Goal: Information Seeking & Learning: Learn about a topic

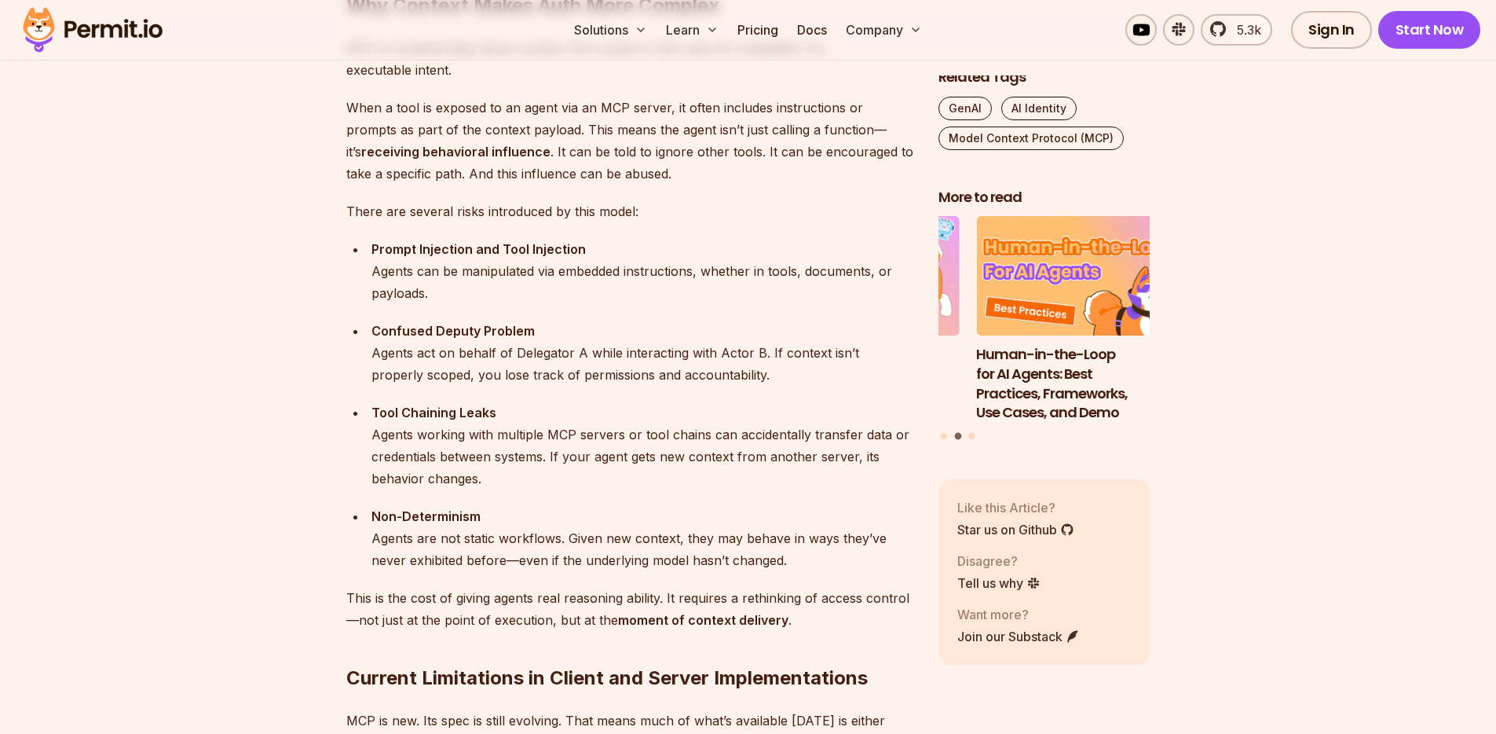
scroll to position [2315, 0]
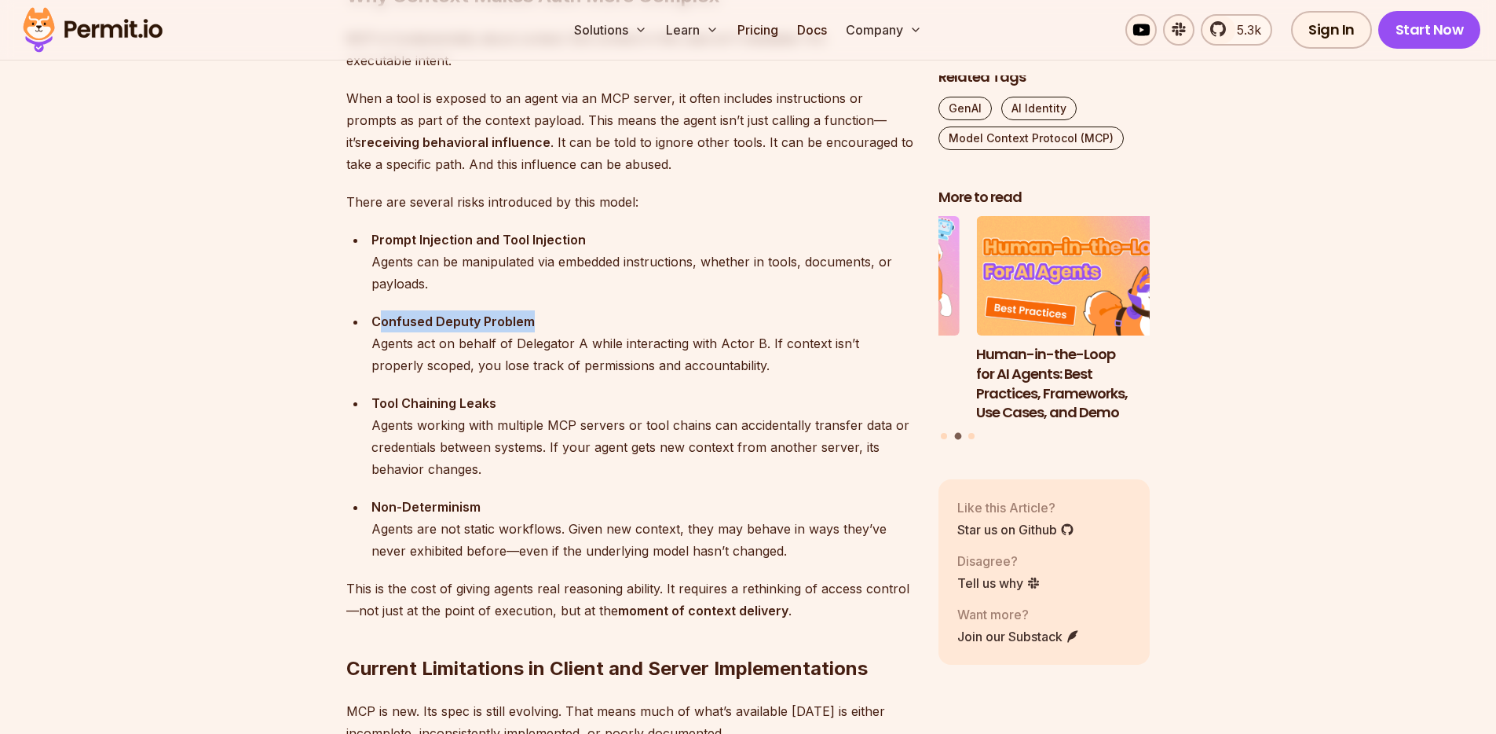
drag, startPoint x: 378, startPoint y: 317, endPoint x: 896, endPoint y: 328, distance: 518.5
click at [896, 328] on div "Confused Deputy Problem Agents act on behalf of Delegator A while interacting w…" at bounding box center [643, 343] width 542 height 66
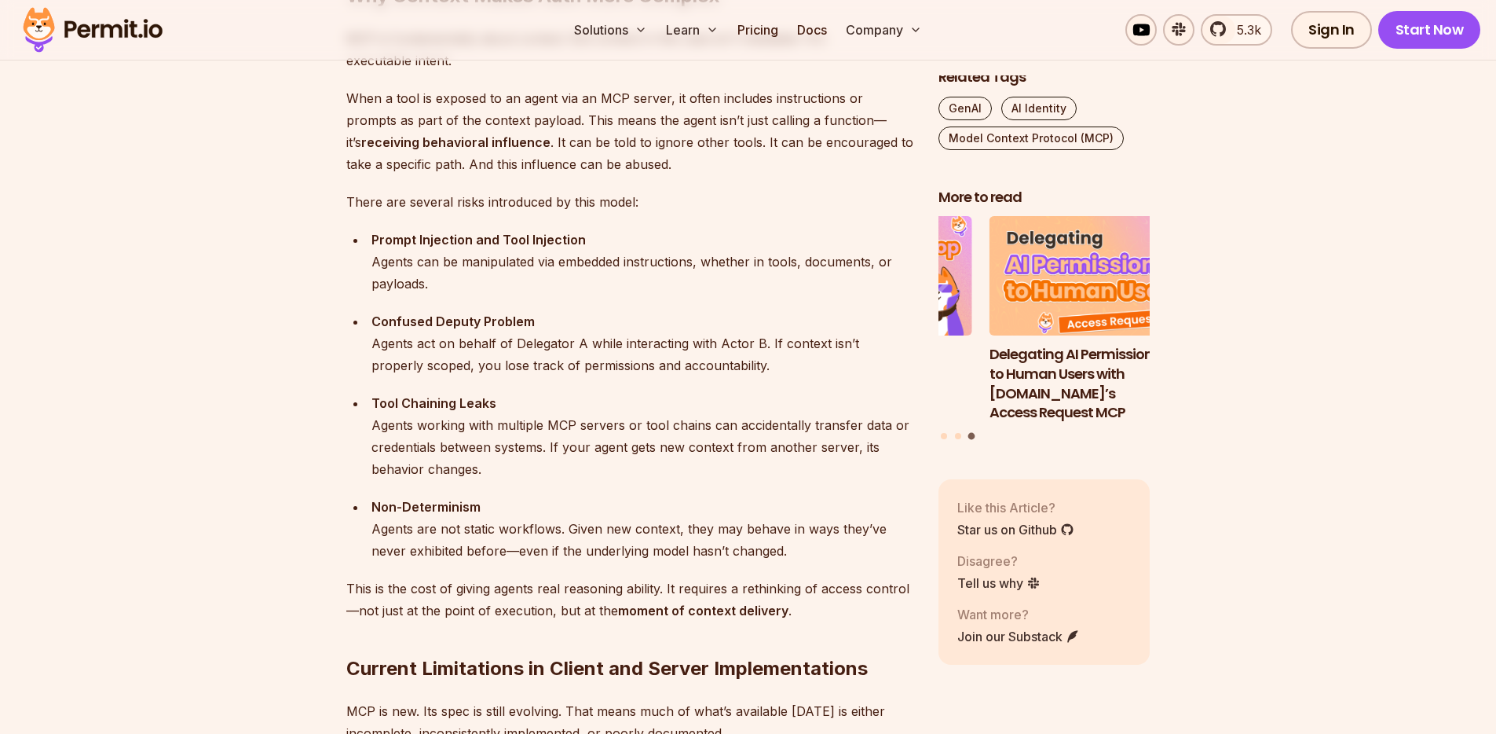
click at [643, 415] on div "Tool Chaining Leaks Agents working with multiple MCP servers or tool chains can…" at bounding box center [643, 436] width 542 height 88
drag, startPoint x: 391, startPoint y: 404, endPoint x: 456, endPoint y: 394, distance: 65.2
click at [456, 395] on strong "Tool Chaining Leaks" at bounding box center [434, 403] width 125 height 16
drag, startPoint x: 489, startPoint y: 390, endPoint x: 503, endPoint y: 387, distance: 14.3
click at [489, 390] on ul "Prompt Injection and Tool Injection Agents can be manipulated via embedded inst…" at bounding box center [629, 395] width 567 height 333
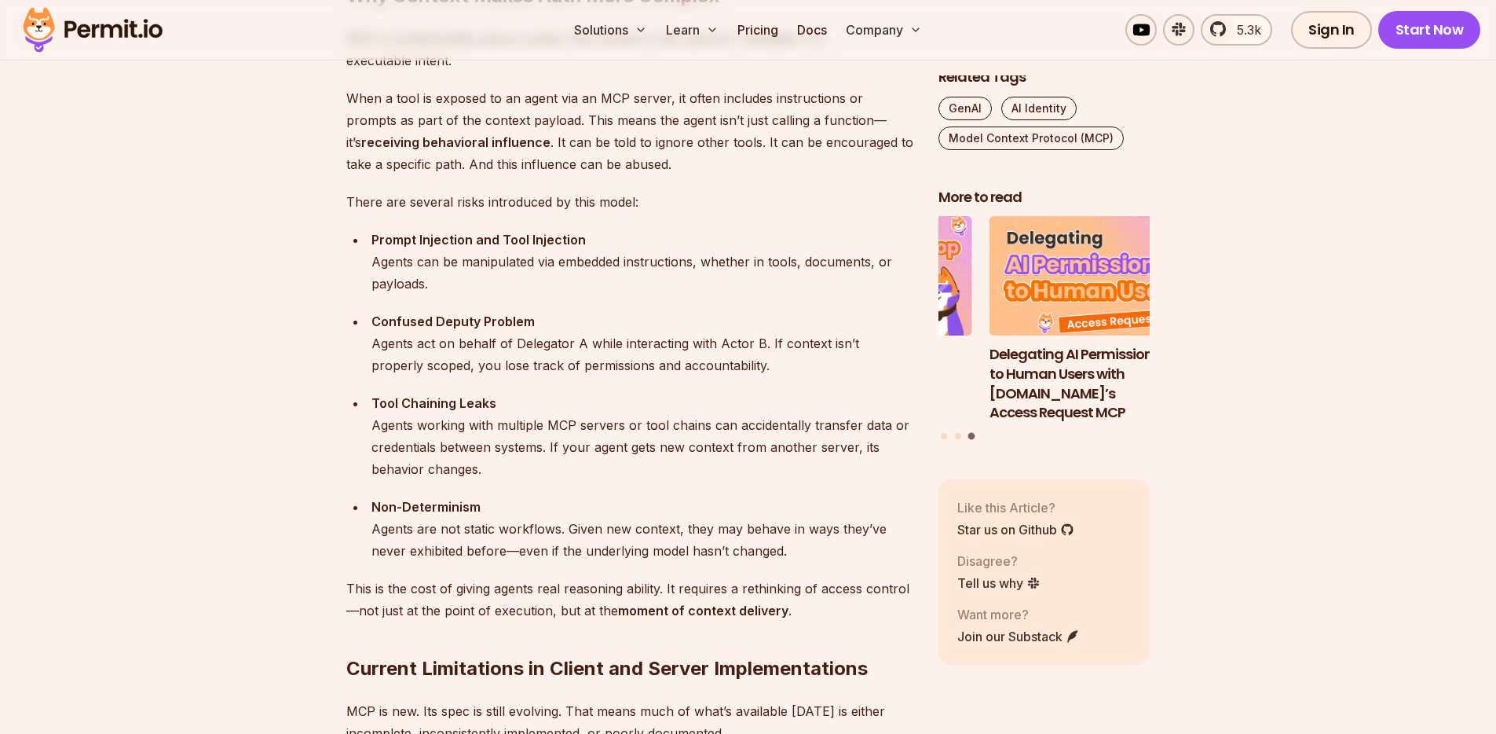
click at [520, 384] on ul "Prompt Injection and Tool Injection Agents can be manipulated via embedded inst…" at bounding box center [629, 395] width 567 height 333
drag, startPoint x: 374, startPoint y: 507, endPoint x: 483, endPoint y: 500, distance: 109.5
click at [483, 500] on div "Non-Determinism Agents are not static workflows. Given new context, they may be…" at bounding box center [643, 529] width 542 height 66
drag, startPoint x: 608, startPoint y: 486, endPoint x: 654, endPoint y: 481, distance: 46.7
click at [606, 488] on ul "Prompt Injection and Tool Injection Agents can be manipulated via embedded inst…" at bounding box center [629, 395] width 567 height 333
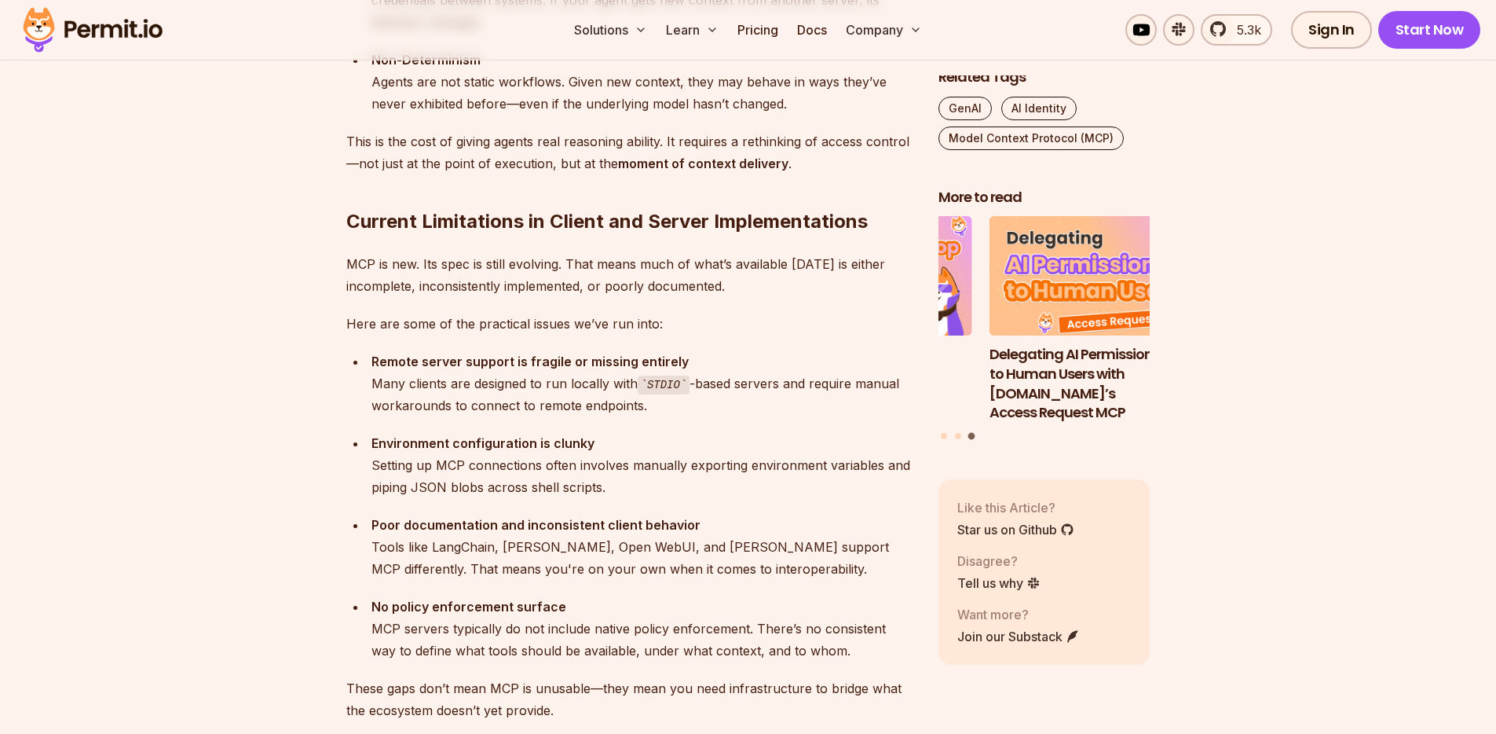
scroll to position [2774, 0]
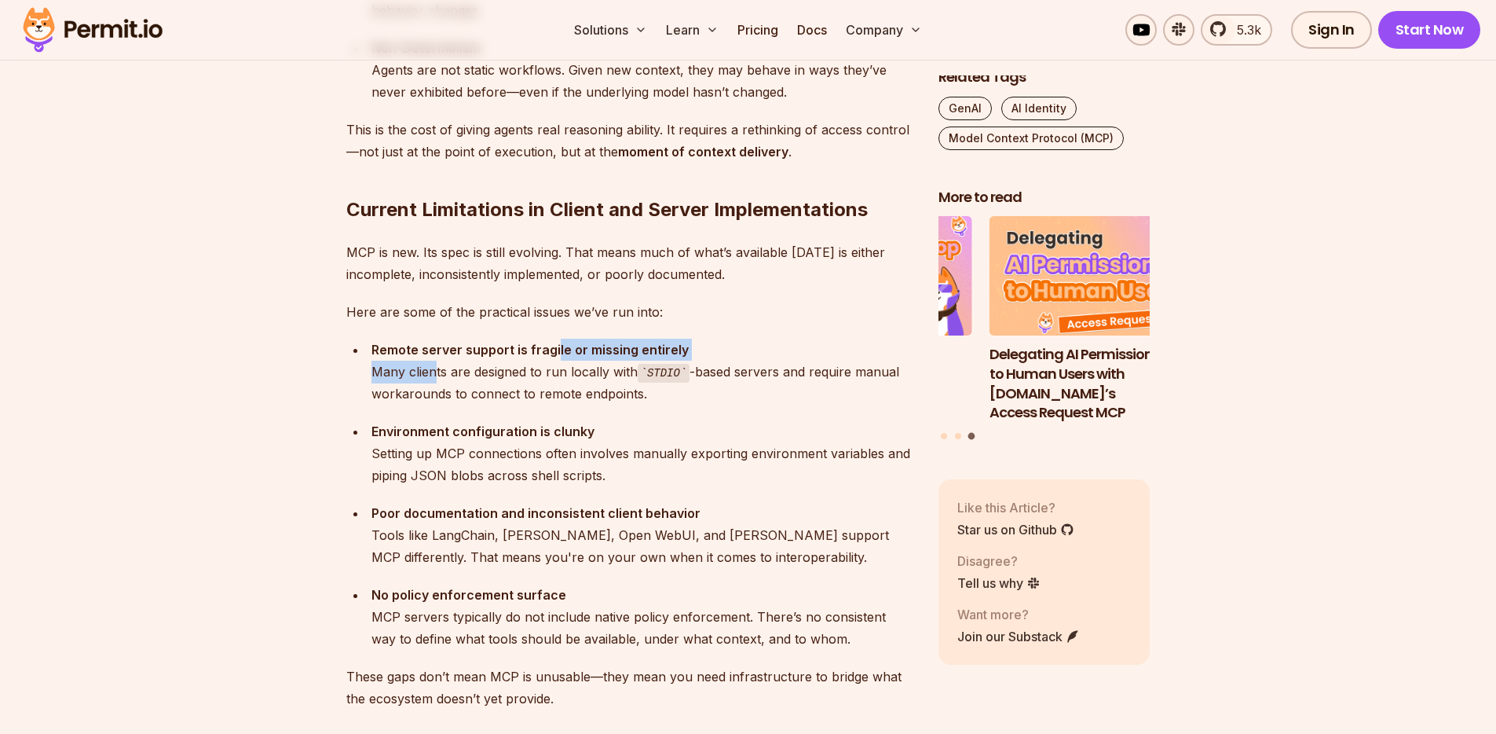
drag, startPoint x: 533, startPoint y: 350, endPoint x: 572, endPoint y: 348, distance: 38.5
click at [559, 350] on div "Remote server support is fragile or missing entirely Many clients are designed …" at bounding box center [643, 372] width 542 height 67
click at [683, 346] on div "Remote server support is fragile or missing entirely Many clients are designed …" at bounding box center [643, 372] width 542 height 67
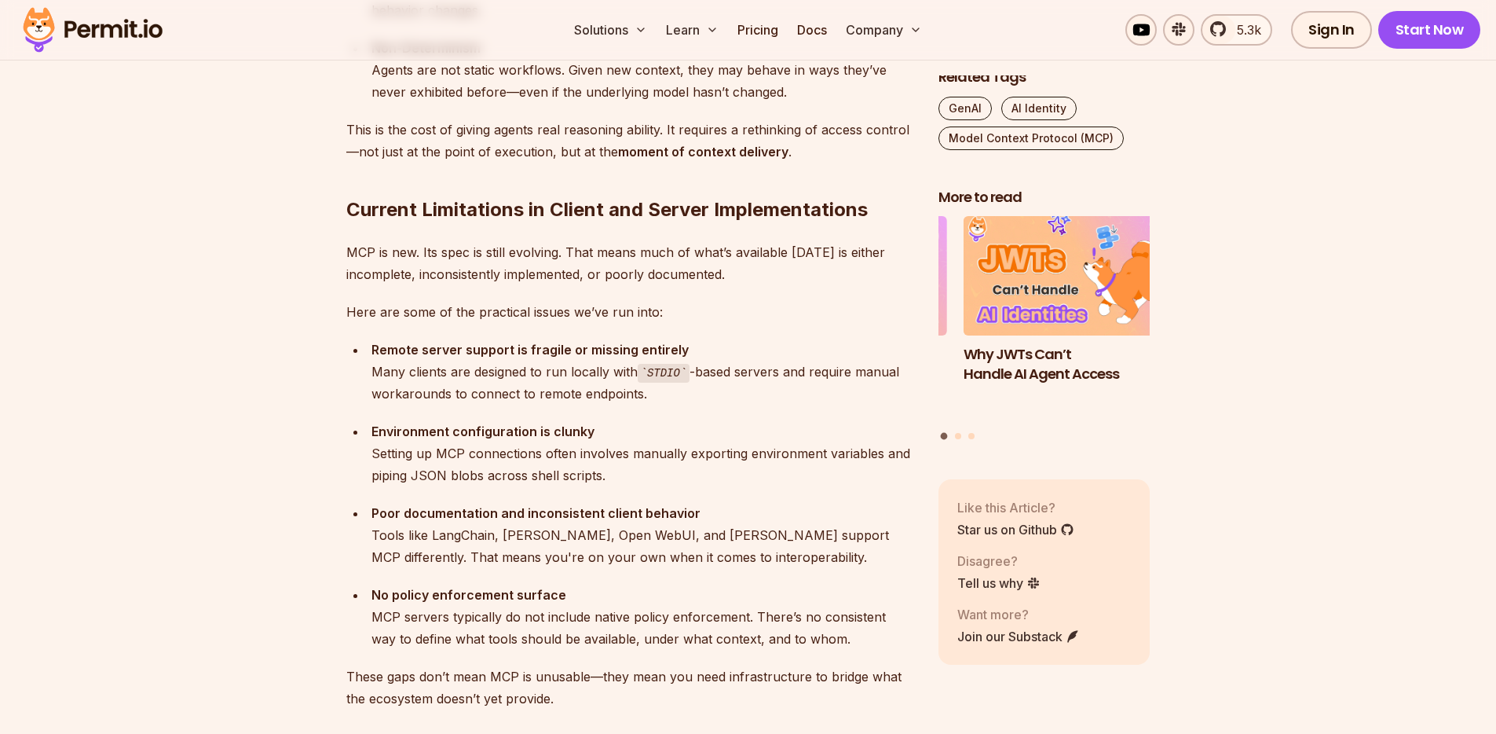
click at [723, 405] on div "Let me start with this: adopting MCP in production [DATE] is a bit like trying …" at bounding box center [629, 393] width 567 height 4312
click at [441, 422] on div "Environment configuration is clunky Setting up MCP connections often involves m…" at bounding box center [643, 453] width 542 height 66
click at [554, 420] on div "Environment configuration is clunky Setting up MCP connections often involves m…" at bounding box center [643, 453] width 542 height 66
click at [651, 421] on div "Environment configuration is clunky Setting up MCP connections often involves m…" at bounding box center [643, 453] width 542 height 66
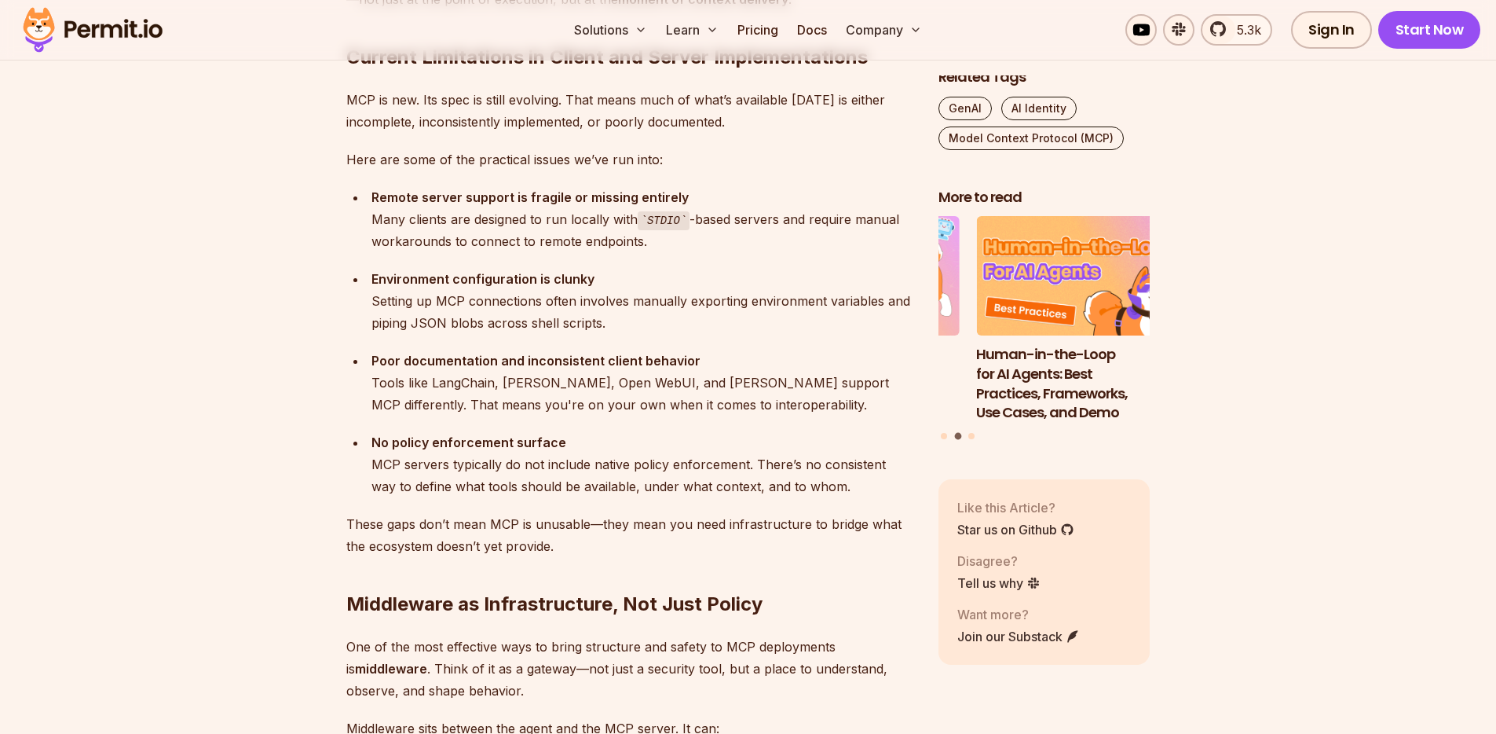
click at [537, 445] on strong "No policy enforcement surface" at bounding box center [469, 442] width 195 height 16
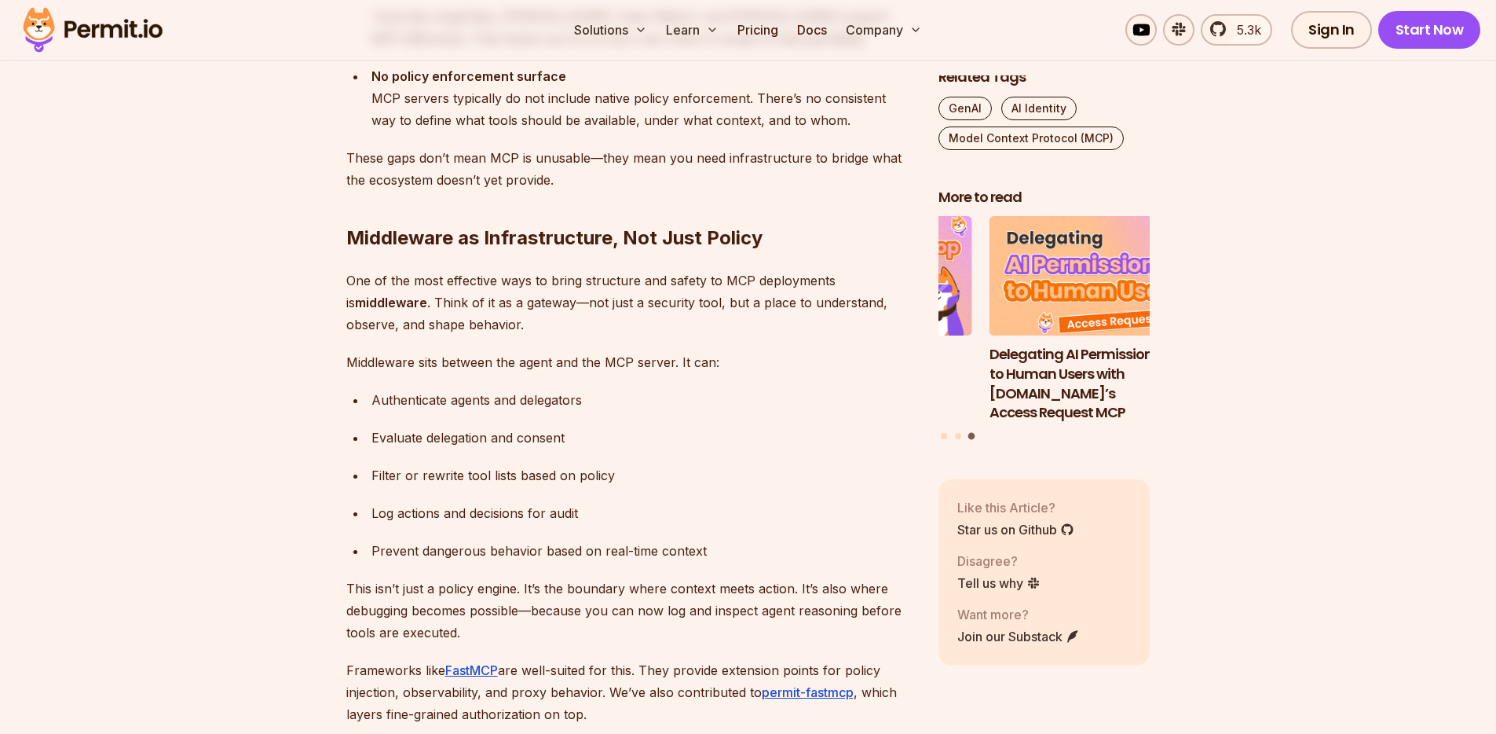
scroll to position [3346, 0]
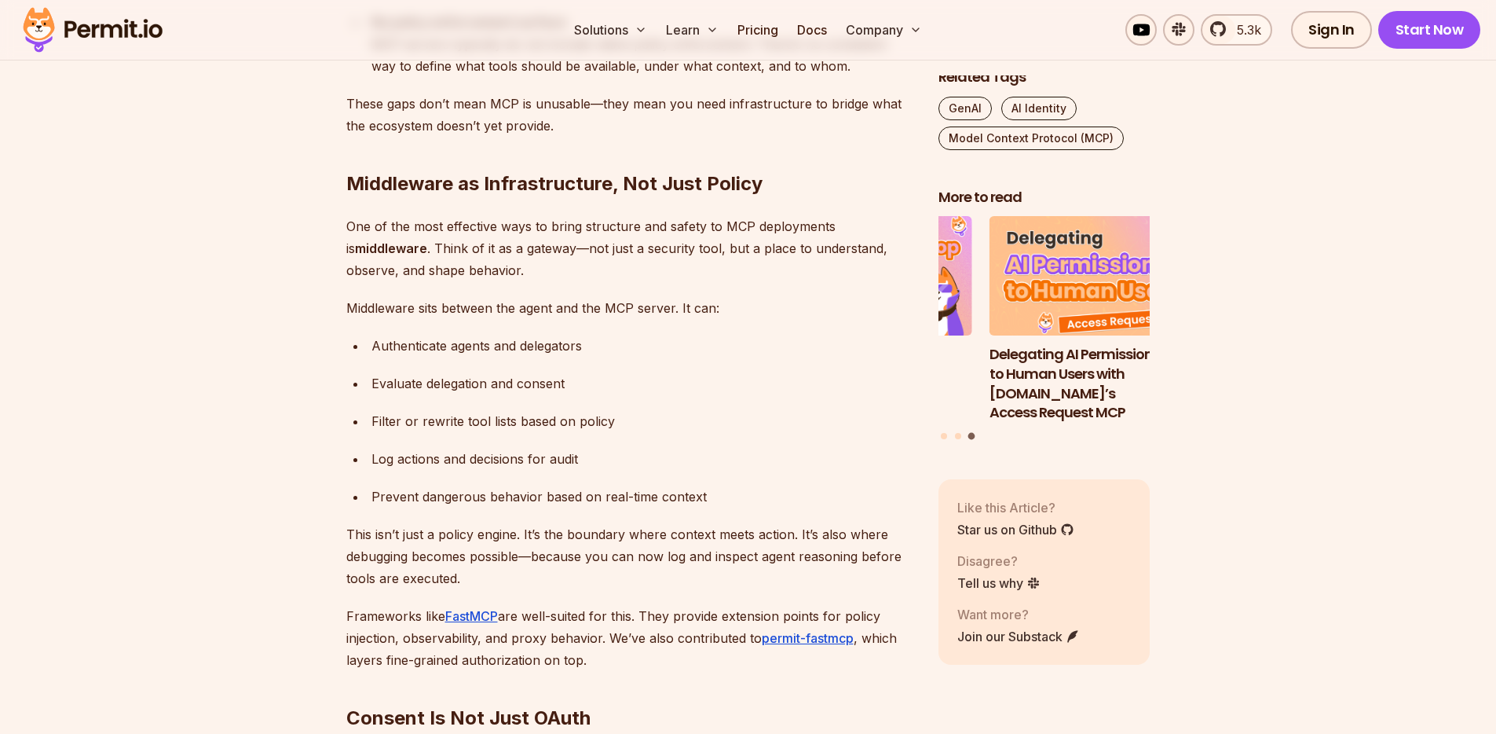
click at [375, 298] on p "Middleware sits between the agent and the MCP server. It can:" at bounding box center [629, 308] width 567 height 22
drag, startPoint x: 403, startPoint y: 343, endPoint x: 415, endPoint y: 341, distance: 12.0
click at [403, 343] on div "Authenticate agents and delegators" at bounding box center [643, 346] width 542 height 22
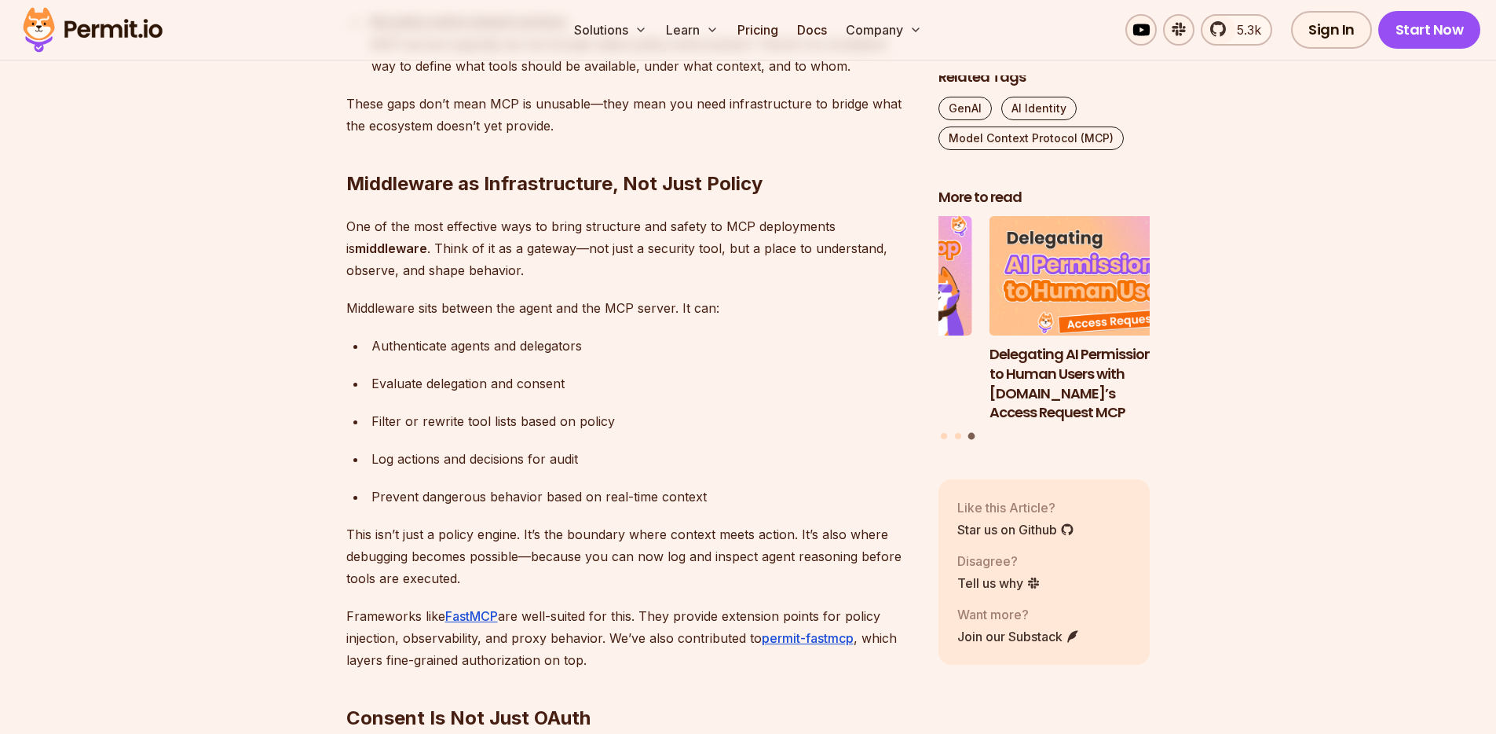
click at [546, 352] on div "Authenticate agents and delegators" at bounding box center [643, 346] width 542 height 22
click at [411, 388] on div "Evaluate delegation and consent" at bounding box center [643, 383] width 542 height 22
drag, startPoint x: 427, startPoint y: 432, endPoint x: 683, endPoint y: 422, distance: 255.5
click at [469, 425] on div "Filter or rewrite tool lists based on policy" at bounding box center [643, 421] width 542 height 22
drag, startPoint x: 379, startPoint y: 457, endPoint x: 386, endPoint y: 464, distance: 10.0
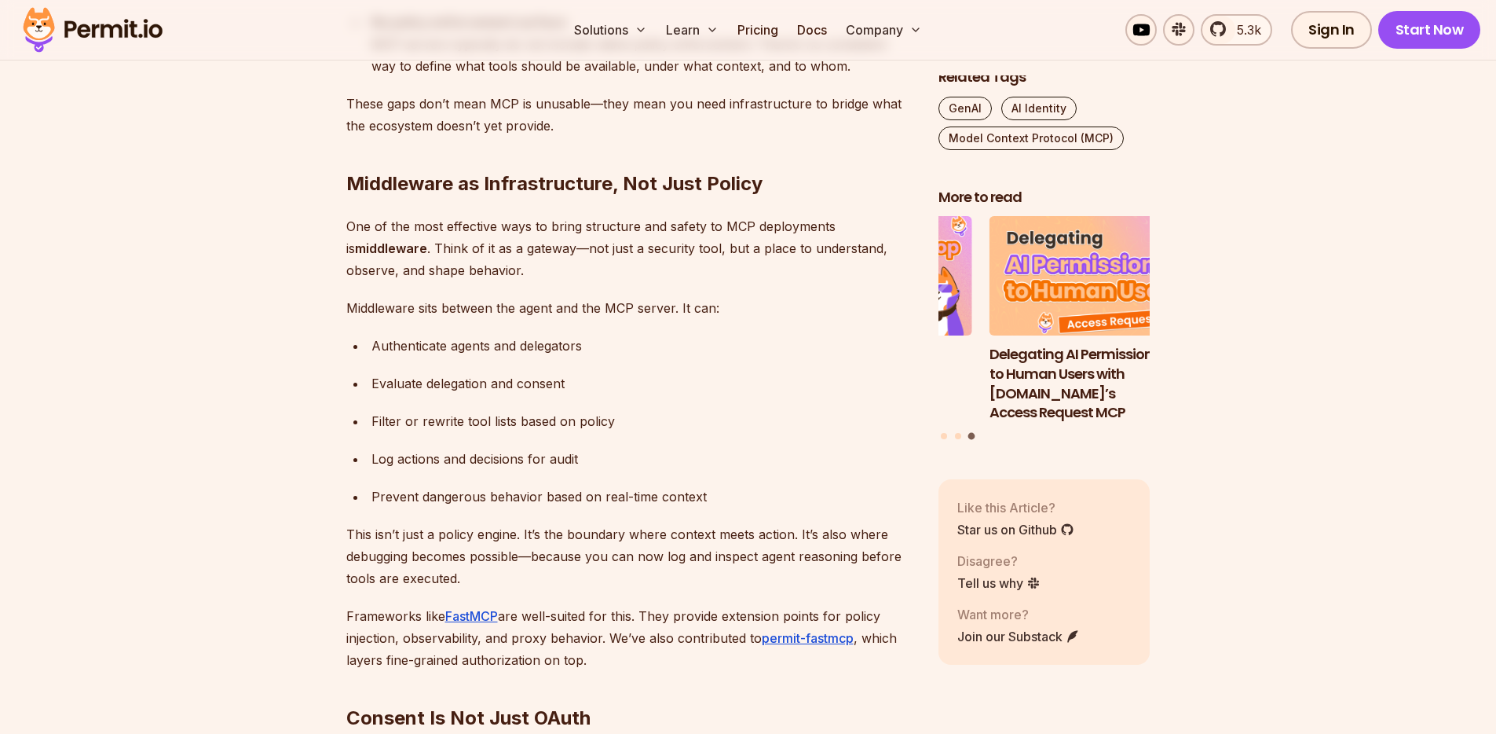
click at [379, 457] on div "Log actions and decisions for audit" at bounding box center [643, 459] width 542 height 22
drag, startPoint x: 393, startPoint y: 499, endPoint x: 668, endPoint y: 500, distance: 275.7
click at [668, 500] on div "Prevent dangerous behavior based on real-time context" at bounding box center [643, 496] width 542 height 22
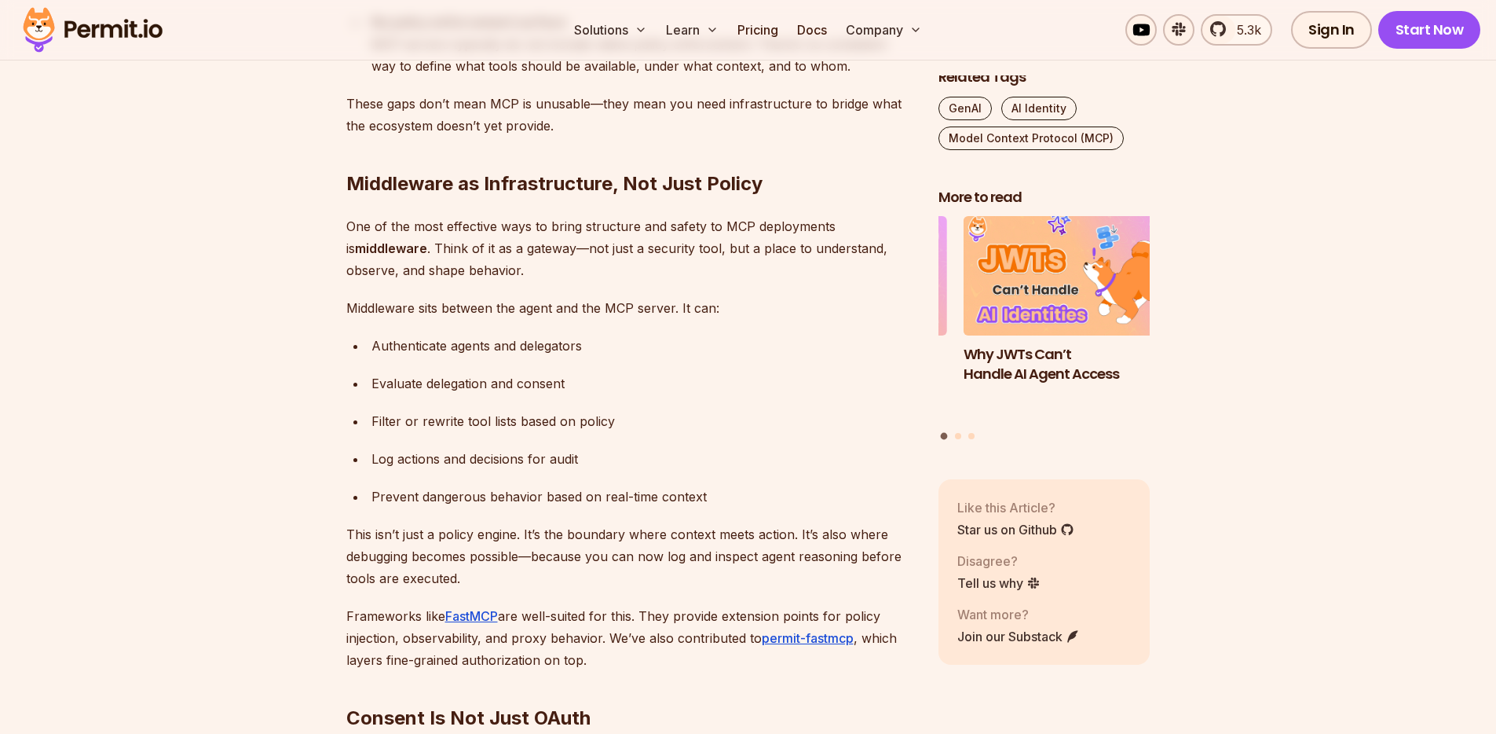
click at [679, 499] on div "Prevent dangerous behavior based on real-time context" at bounding box center [643, 496] width 542 height 22
click at [714, 484] on ul "Authenticate agents and delegators Evaluate delegation and consent Filter or re…" at bounding box center [629, 421] width 567 height 173
drag, startPoint x: 358, startPoint y: 533, endPoint x: 419, endPoint y: 531, distance: 60.5
click at [419, 531] on p "This isn’t just a policy engine. It’s the boundary where context meets action. …" at bounding box center [629, 556] width 567 height 66
drag, startPoint x: 573, startPoint y: 529, endPoint x: 668, endPoint y: 529, distance: 94.3
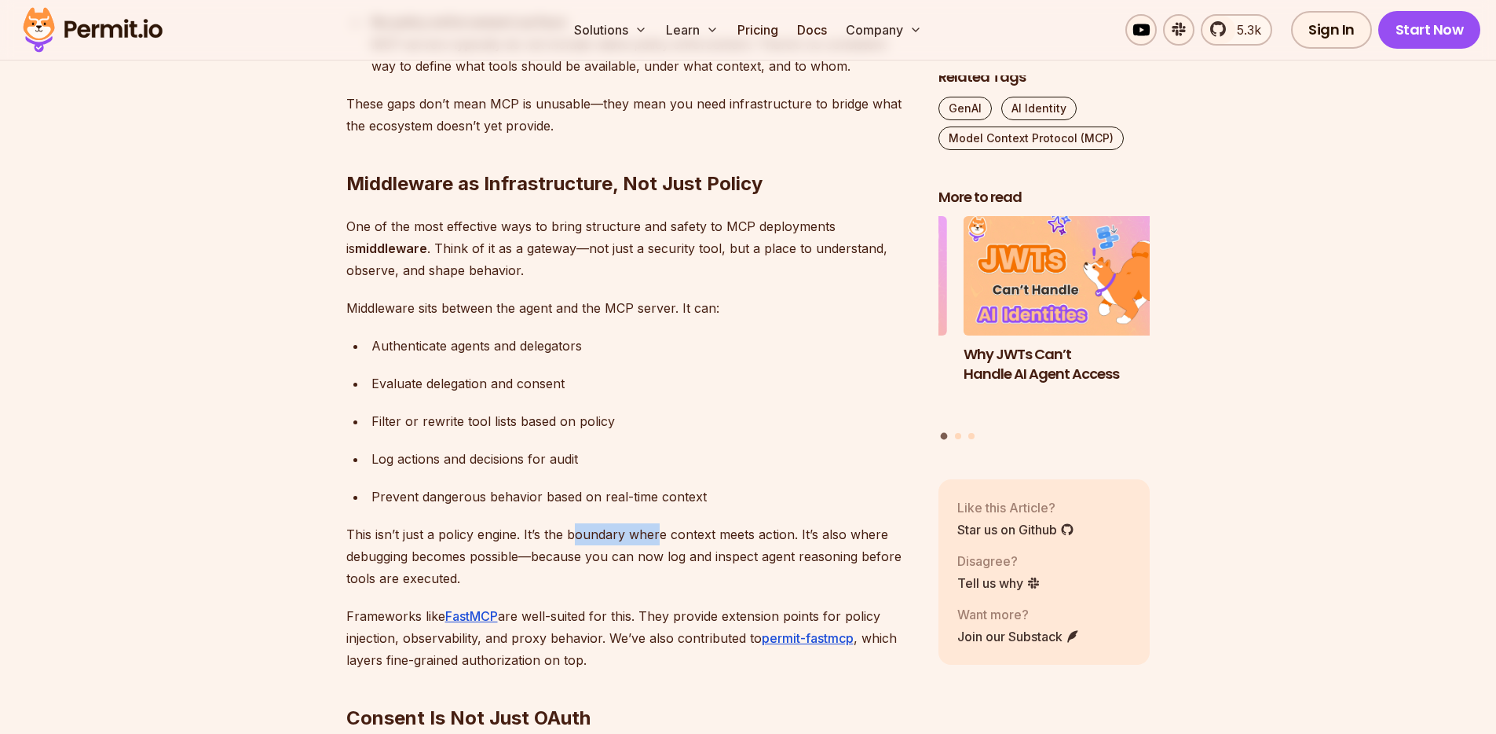
click at [665, 529] on p "This isn’t just a policy engine. It’s the boundary where context meets action. …" at bounding box center [629, 556] width 567 height 66
click at [708, 531] on p "This isn’t just a policy engine. It’s the boundary where context meets action. …" at bounding box center [629, 556] width 567 height 66
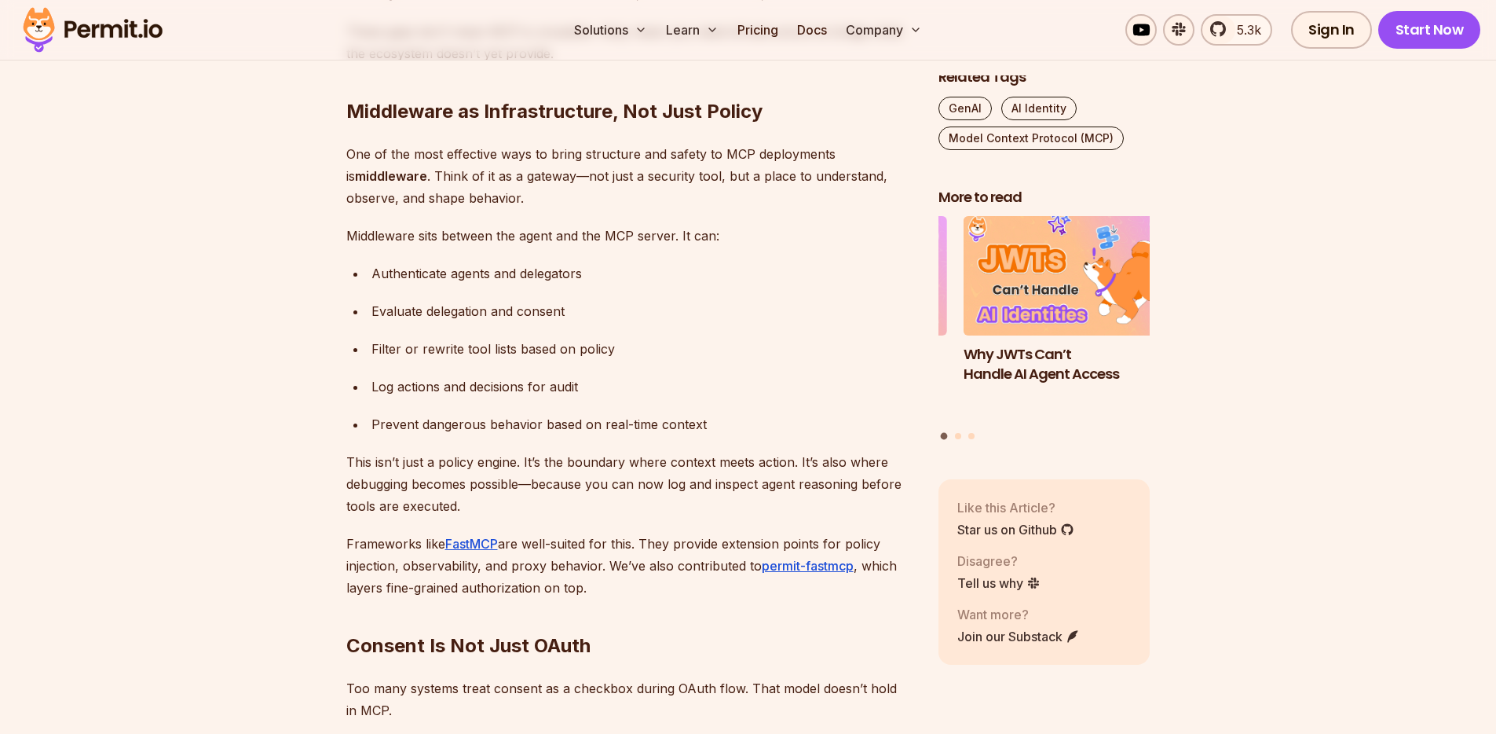
scroll to position [3486, 0]
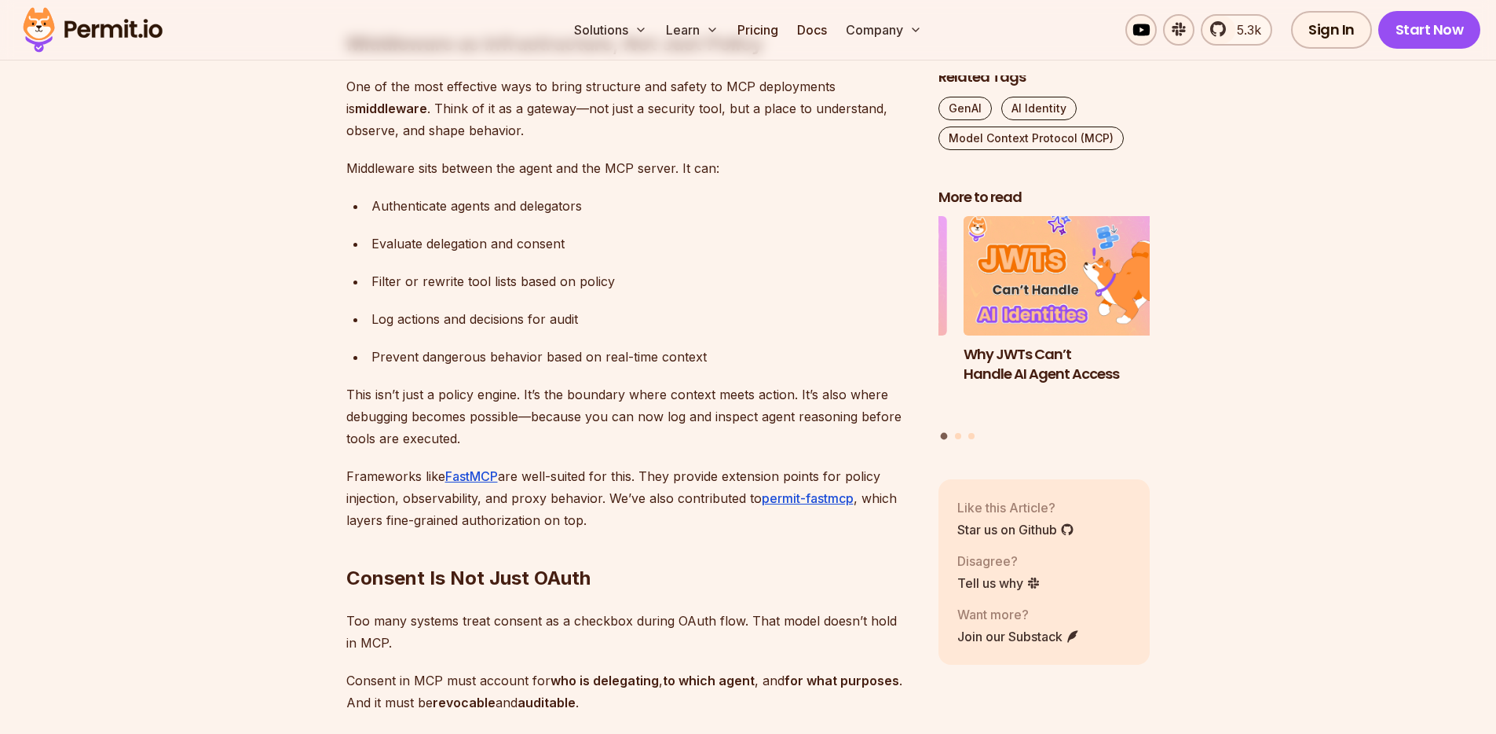
click at [371, 471] on p "Frameworks like FastMCP are well-suited for this. They provide extension points…" at bounding box center [629, 498] width 567 height 66
drag, startPoint x: 649, startPoint y: 468, endPoint x: 687, endPoint y: 469, distance: 38.5
click at [650, 469] on p "Frameworks like FastMCP are well-suited for this. They provide extension points…" at bounding box center [629, 498] width 567 height 66
click at [782, 476] on p "Frameworks like FastMCP are well-suited for this. They provide extension points…" at bounding box center [629, 498] width 567 height 66
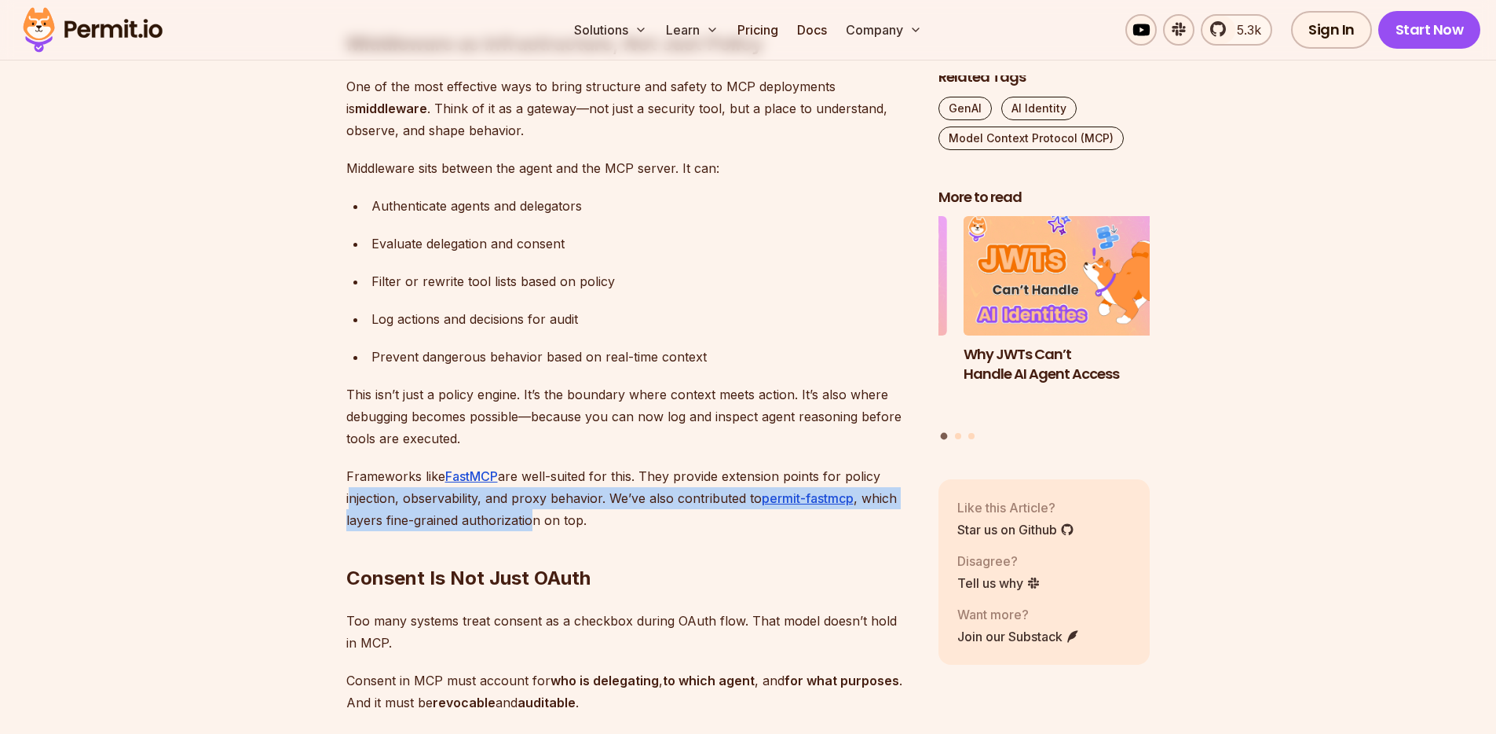
drag, startPoint x: 344, startPoint y: 496, endPoint x: 529, endPoint y: 510, distance: 185.1
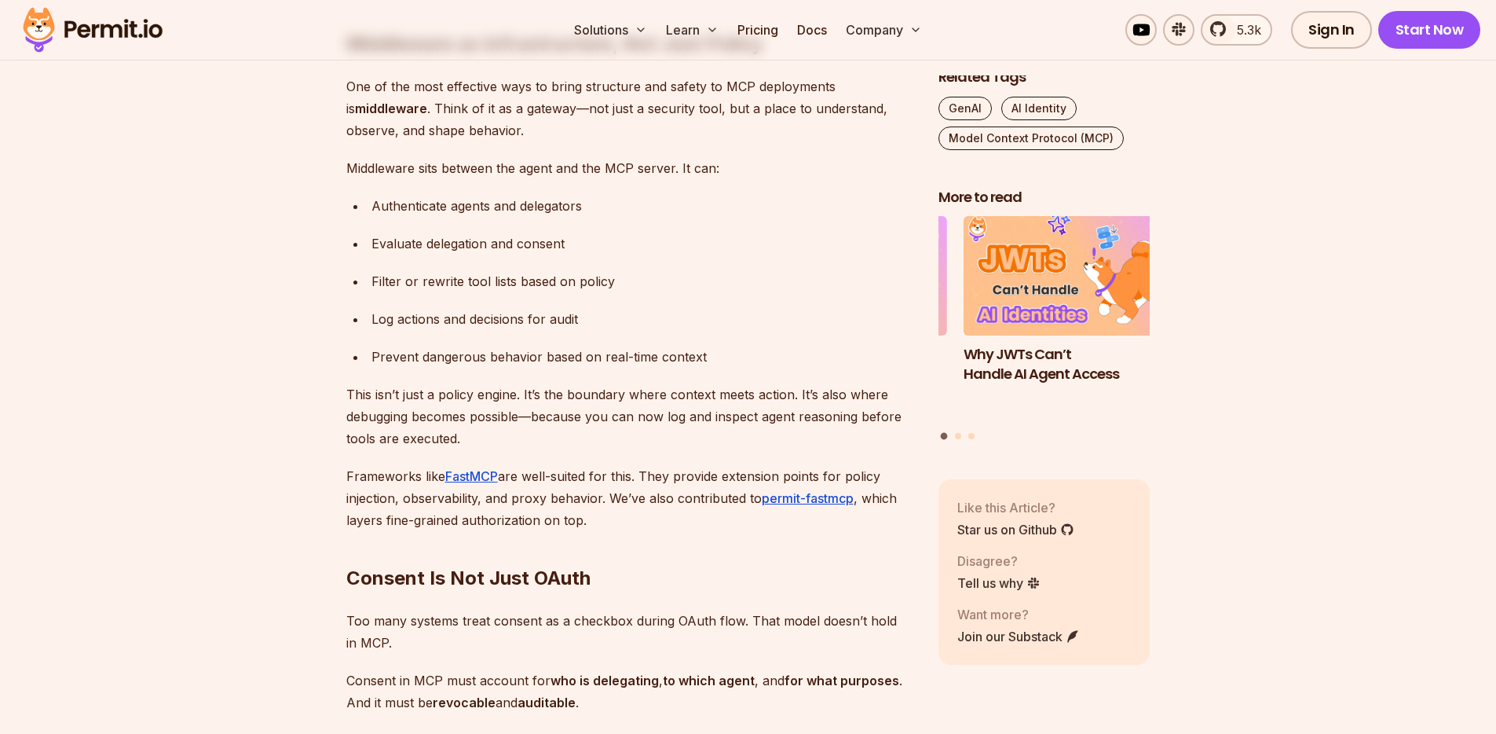
click at [536, 525] on p "Frameworks like FastMCP are well-suited for this. They provide extension points…" at bounding box center [629, 498] width 567 height 66
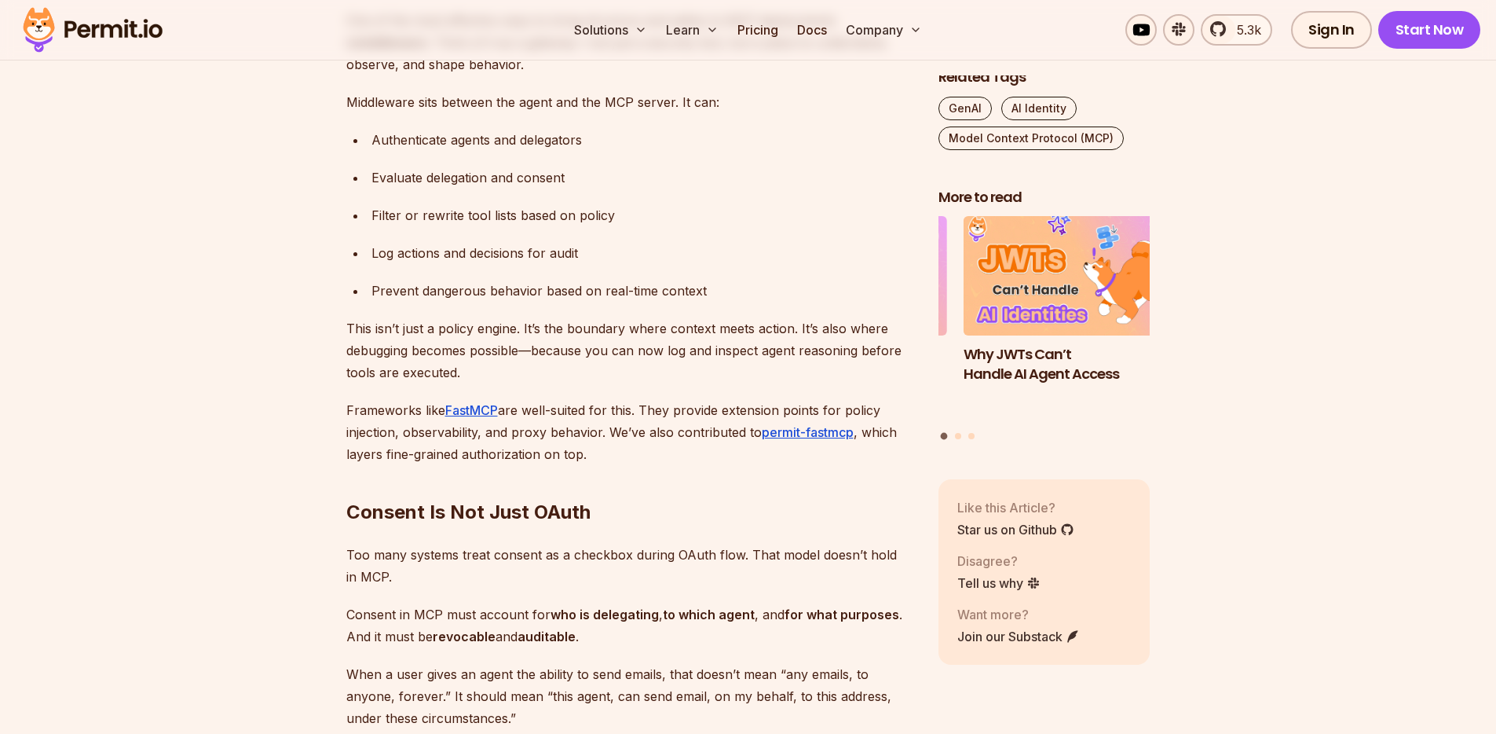
scroll to position [3632, 0]
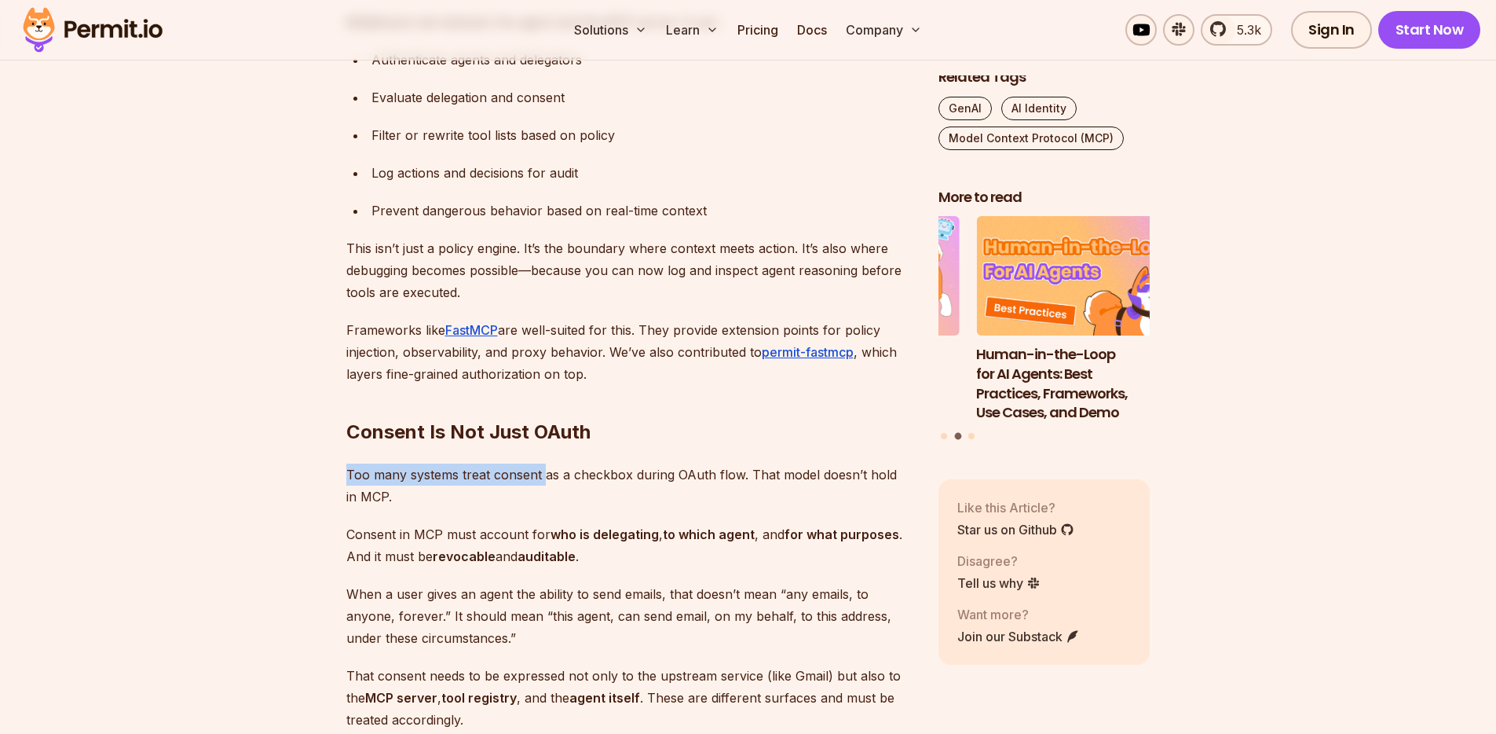
drag, startPoint x: 341, startPoint y: 478, endPoint x: 545, endPoint y: 474, distance: 204.3
click at [564, 474] on p "Too many systems treat consent as a checkbox during OAuth flow. That model does…" at bounding box center [629, 485] width 567 height 44
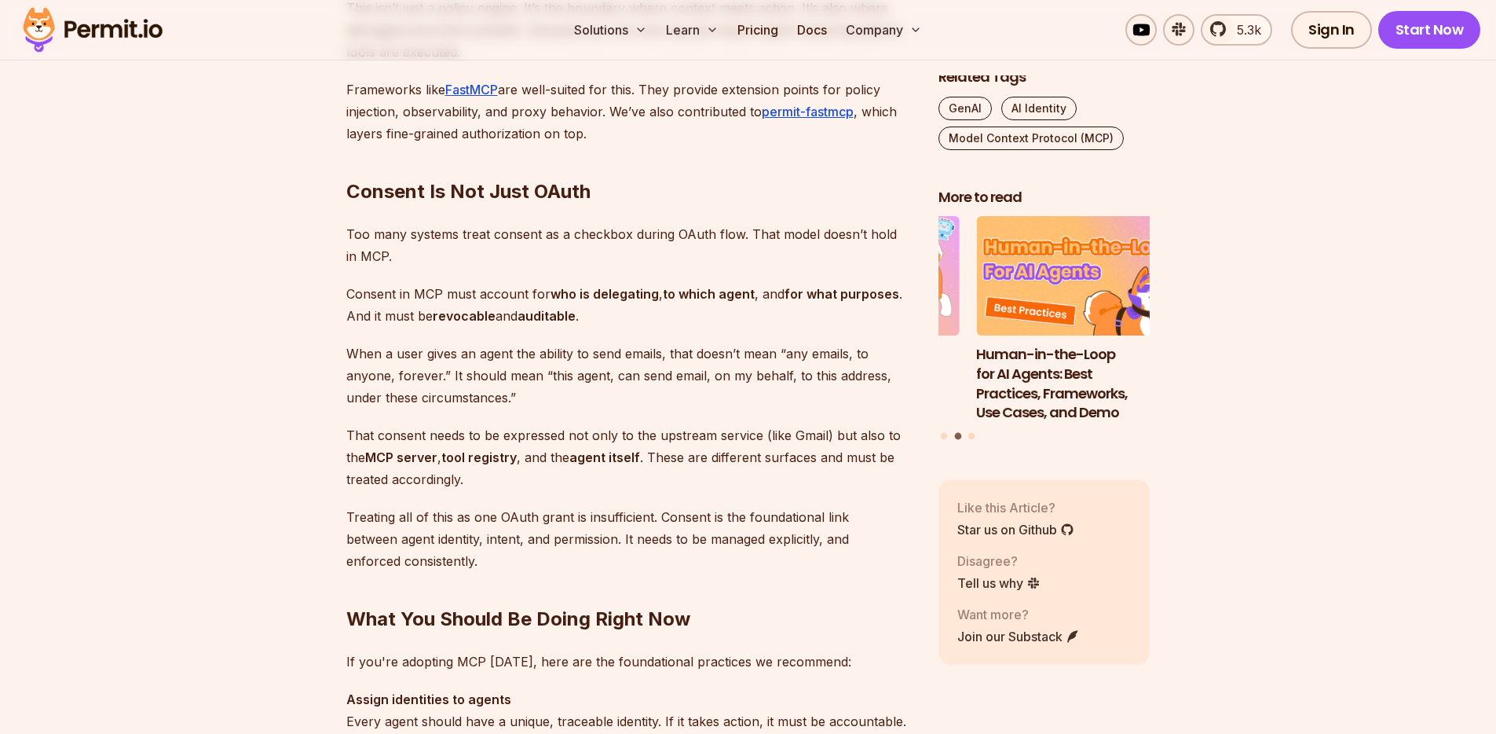
scroll to position [3873, 0]
drag, startPoint x: 401, startPoint y: 295, endPoint x: 613, endPoint y: 292, distance: 212.1
click at [613, 292] on p "Consent in MCP must account for who is delegating , to which agent , and for wh…" at bounding box center [629, 304] width 567 height 44
click at [710, 289] on strong "to which agent" at bounding box center [709, 293] width 92 height 16
drag, startPoint x: 393, startPoint y: 351, endPoint x: 549, endPoint y: 403, distance: 164.7
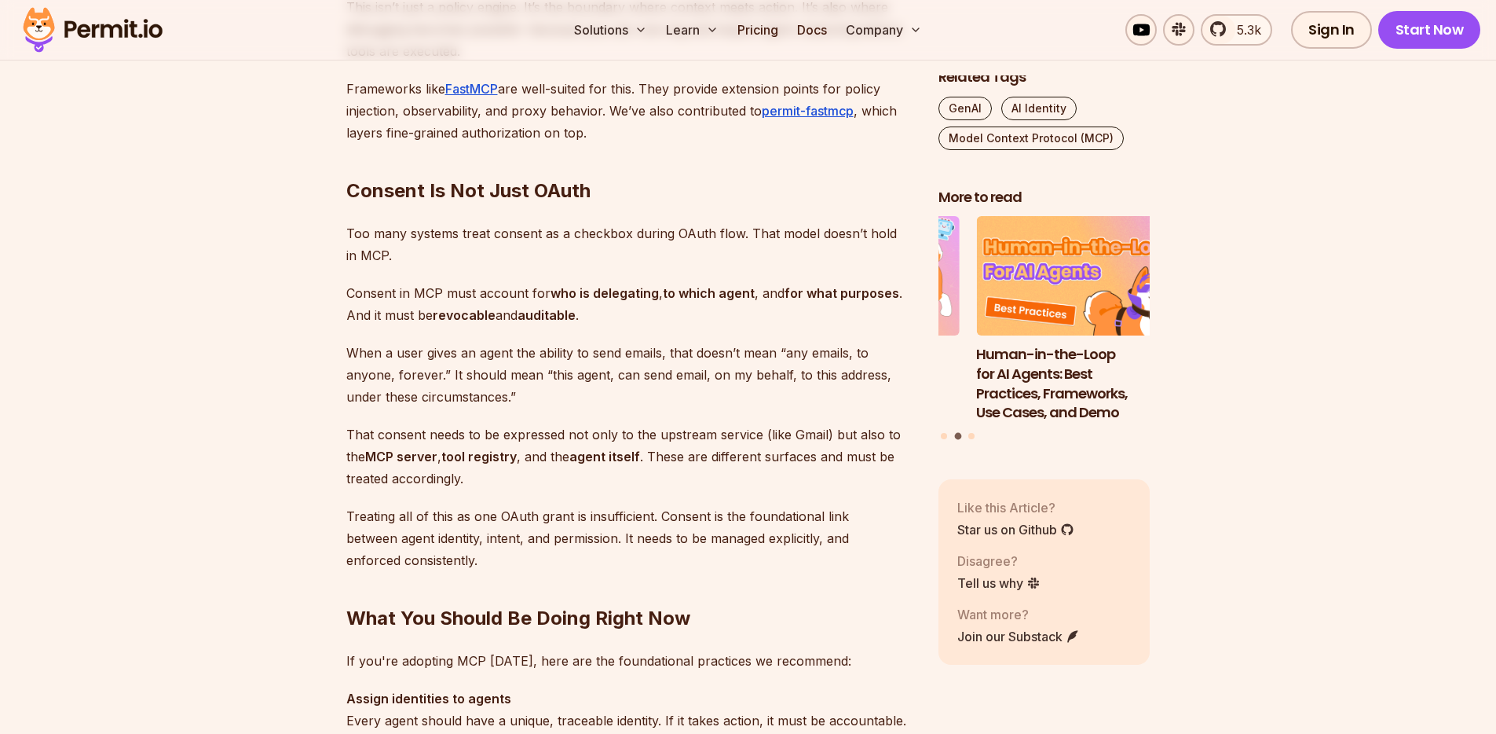
click at [547, 396] on p "When a user gives an agent the ability to send emails, that doesn’t mean “any e…" at bounding box center [629, 375] width 567 height 66
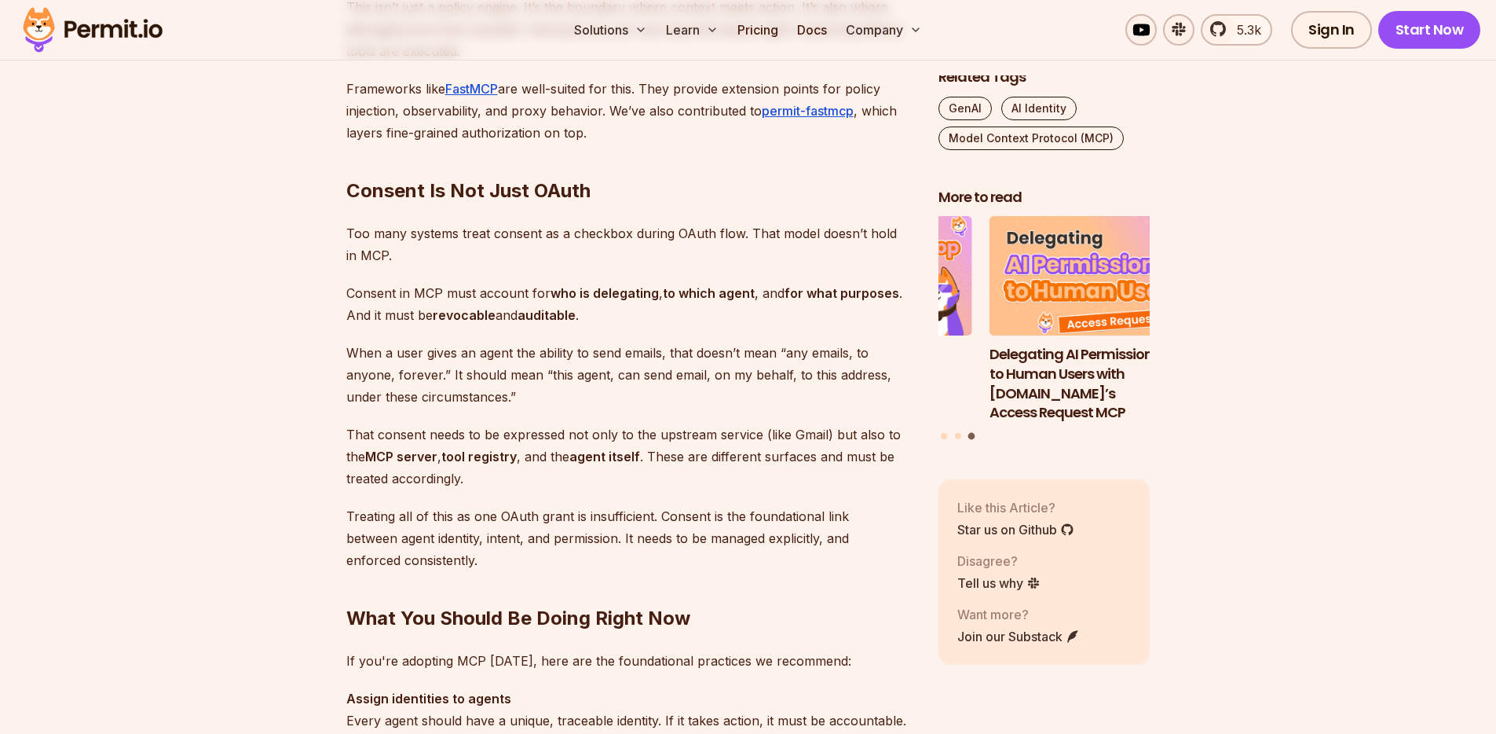
click at [529, 432] on p "That consent needs to be expressed not only to the upstream service (like Gmail…" at bounding box center [629, 456] width 567 height 66
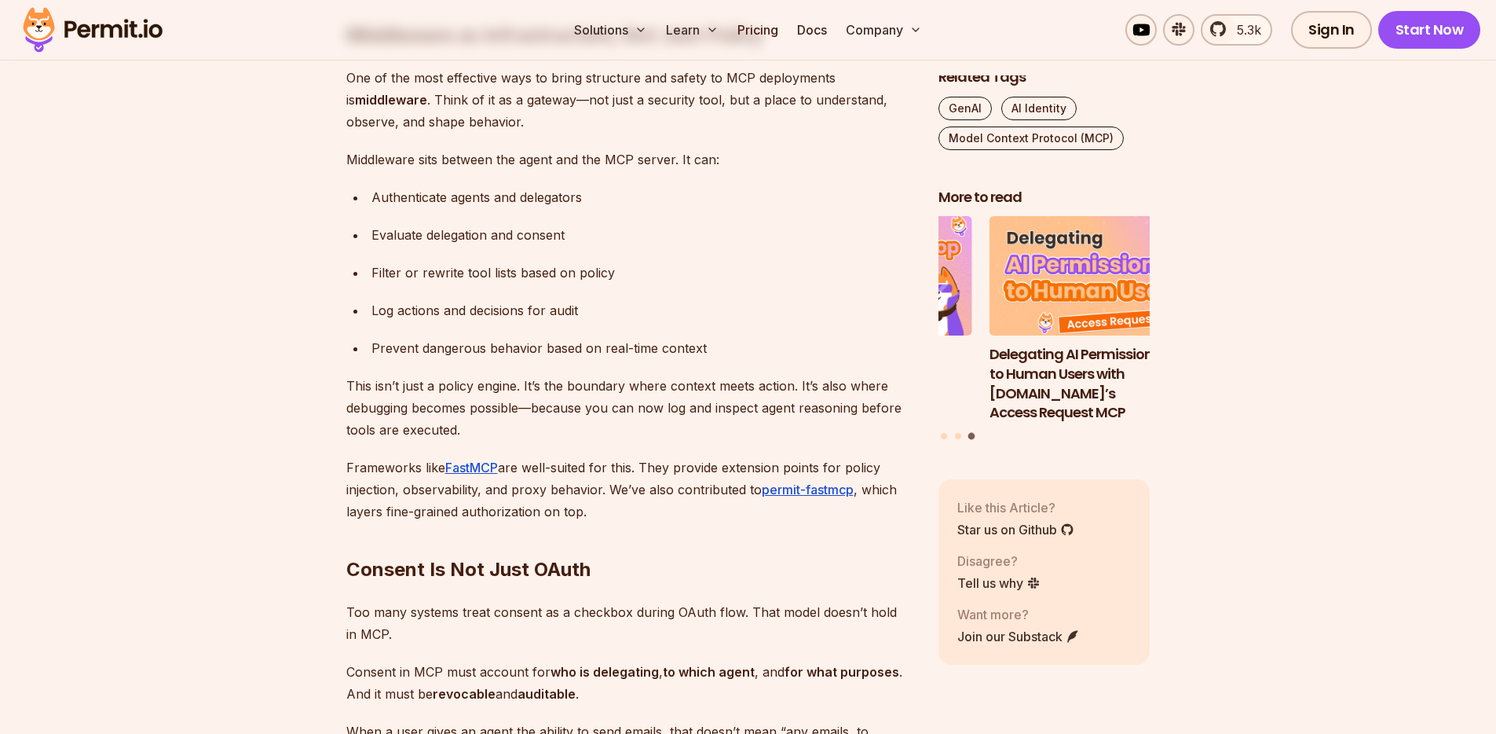
scroll to position [2730, 0]
